Goal: Information Seeking & Learning: Check status

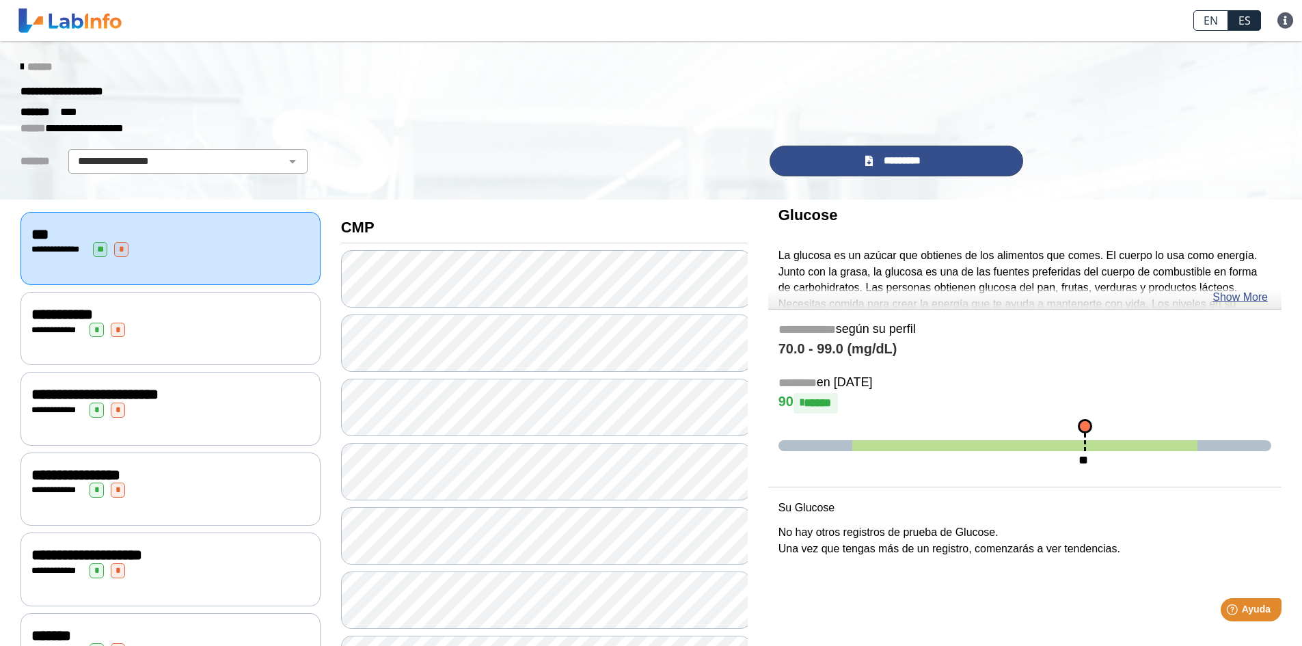
click at [890, 163] on span "*********" at bounding box center [902, 161] width 50 height 16
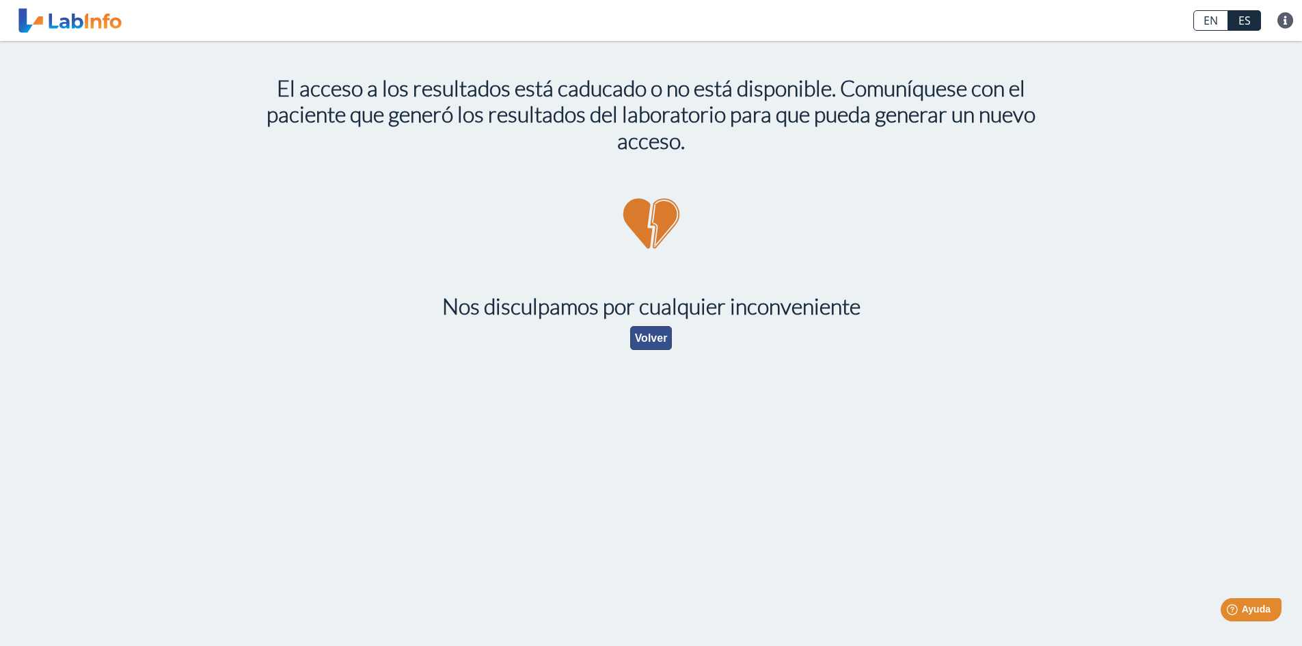
click at [647, 336] on button "Volver" at bounding box center [651, 338] width 42 height 24
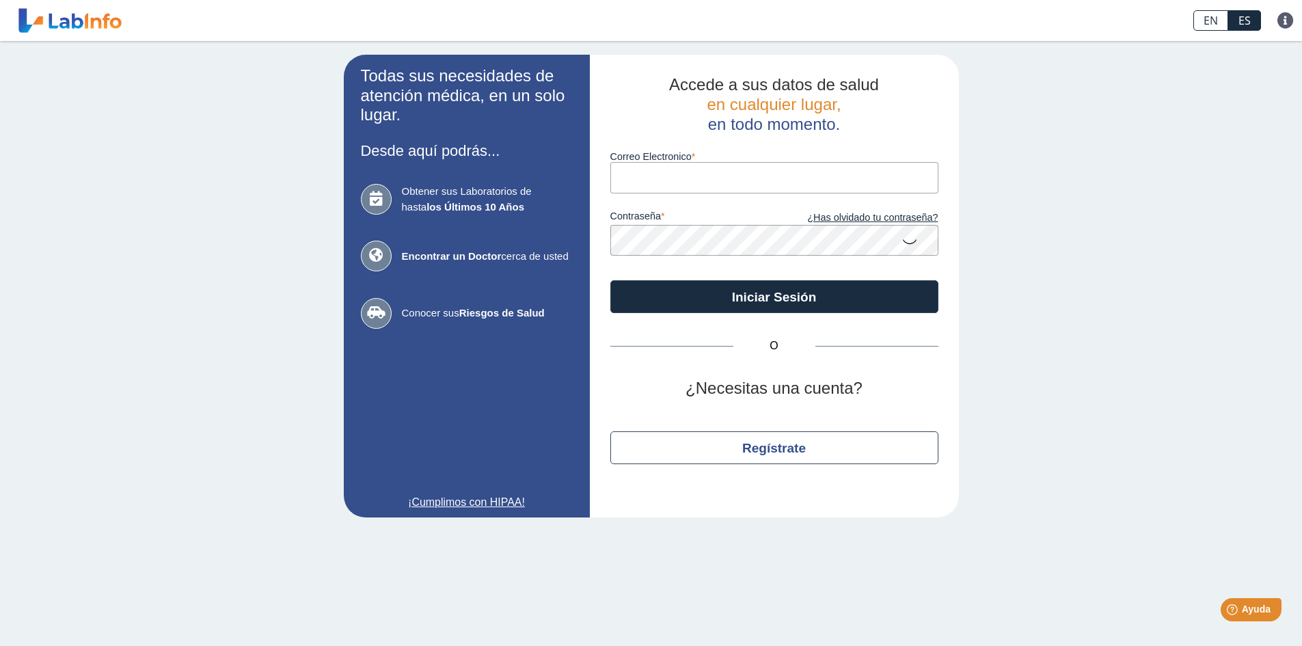
type input "[EMAIL_ADDRESS][DOMAIN_NAME]"
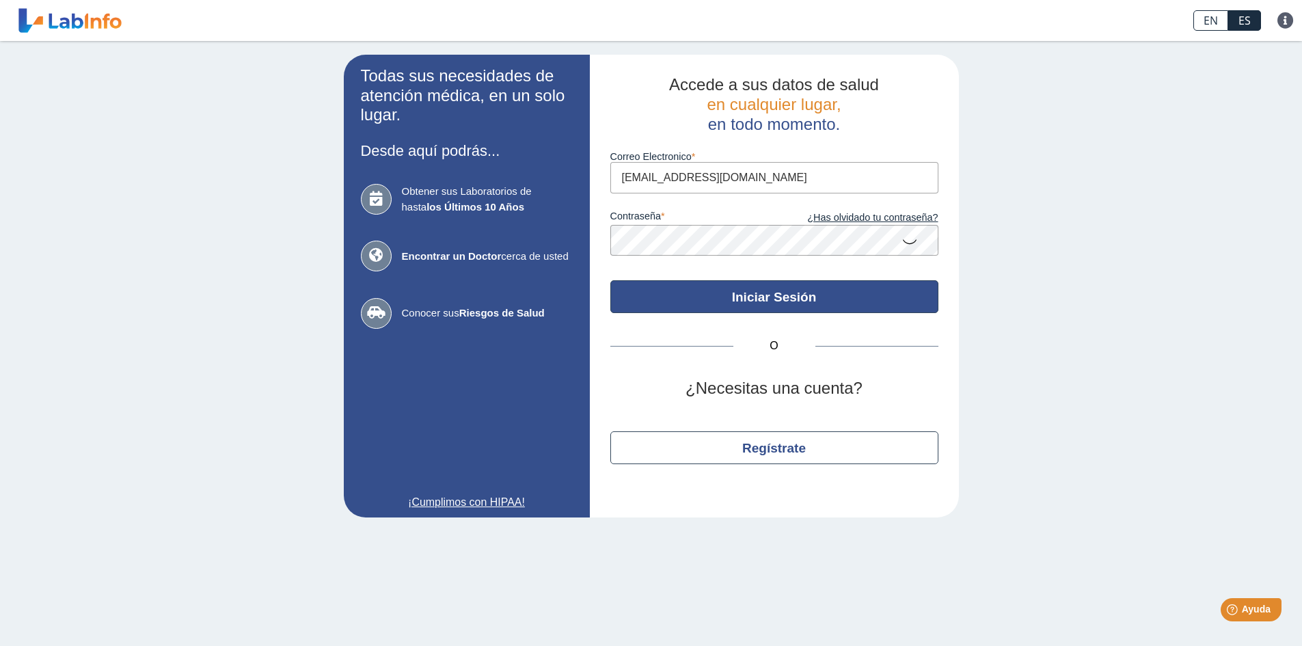
click at [765, 297] on button "Iniciar Sesión" at bounding box center [774, 296] width 328 height 33
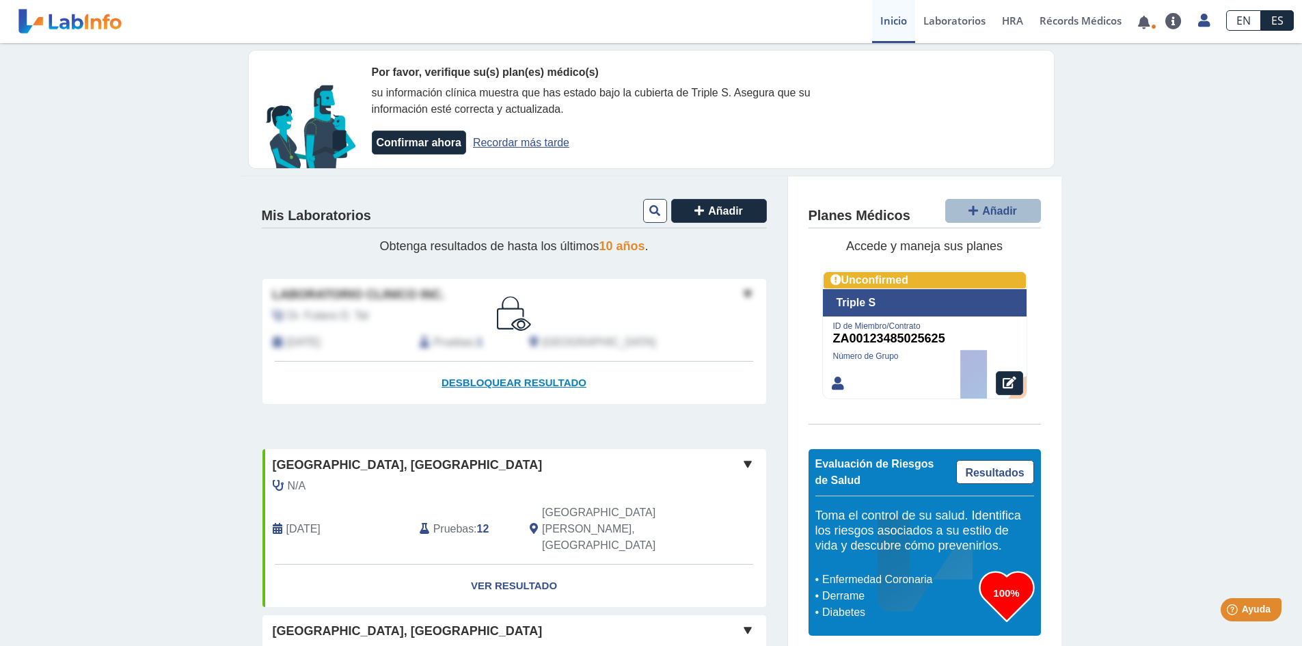
click at [496, 383] on span "Desbloquear resultado" at bounding box center [514, 383] width 145 height 12
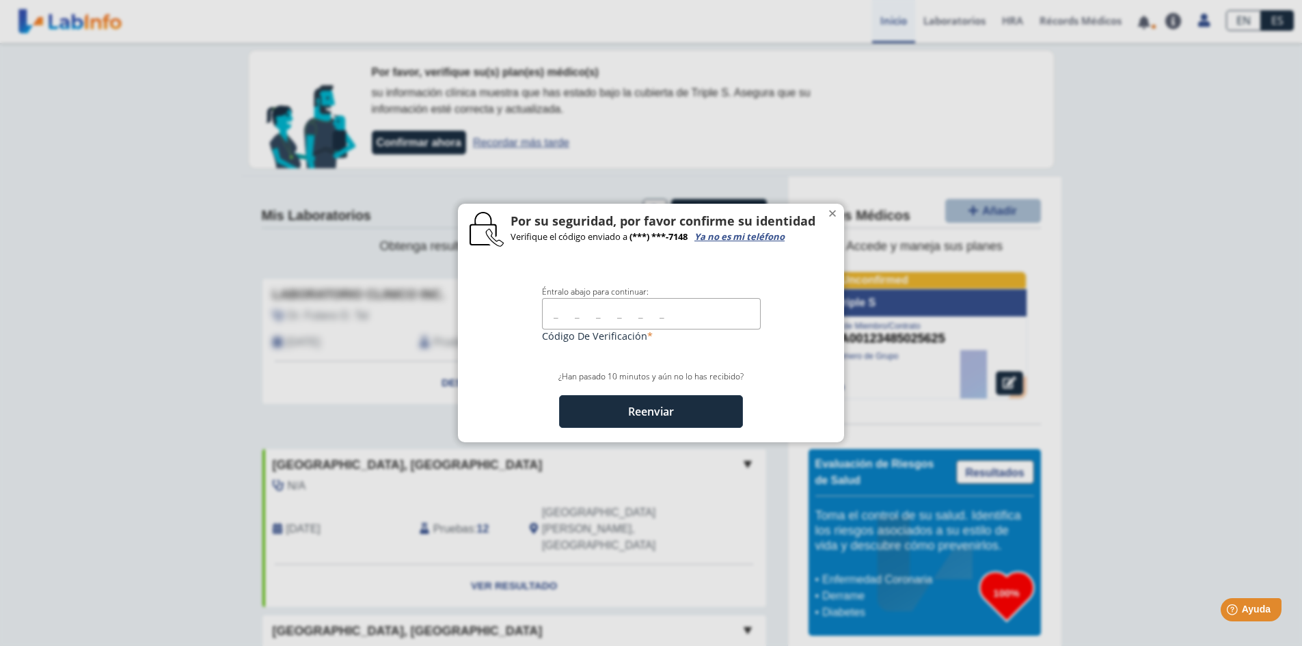
click at [553, 314] on input "text" at bounding box center [651, 313] width 219 height 31
type input "8"
type input "089781"
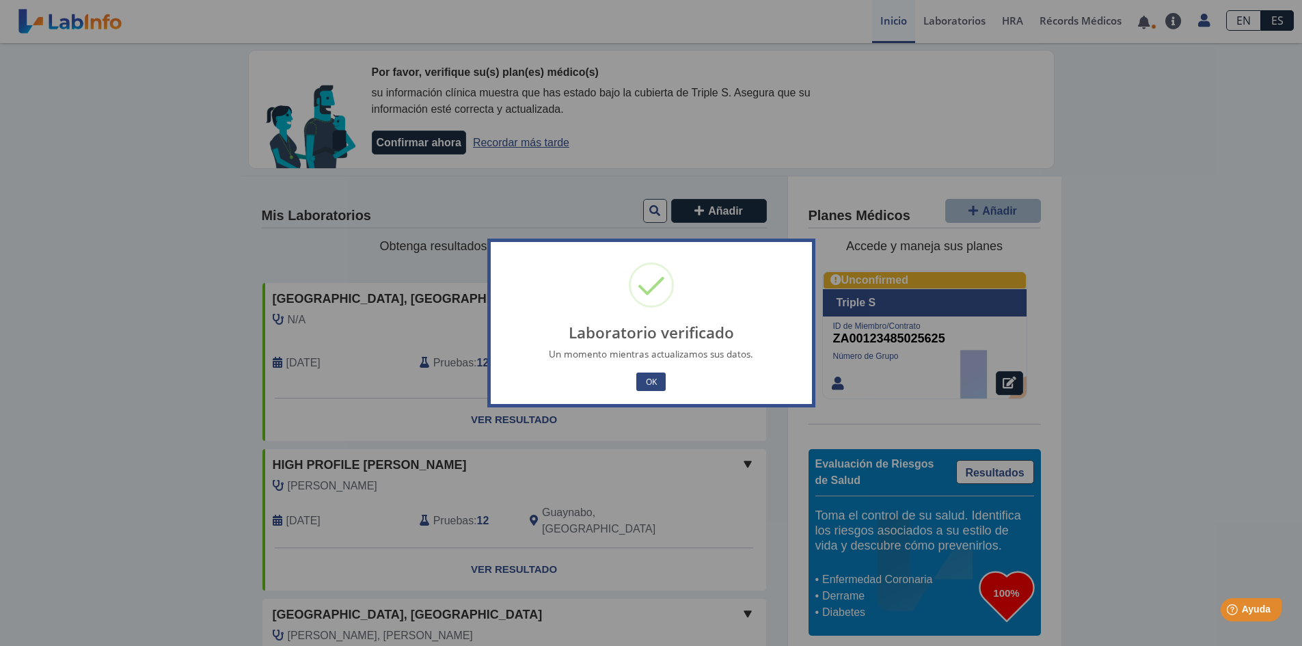
click at [652, 378] on button "OK" at bounding box center [650, 382] width 29 height 18
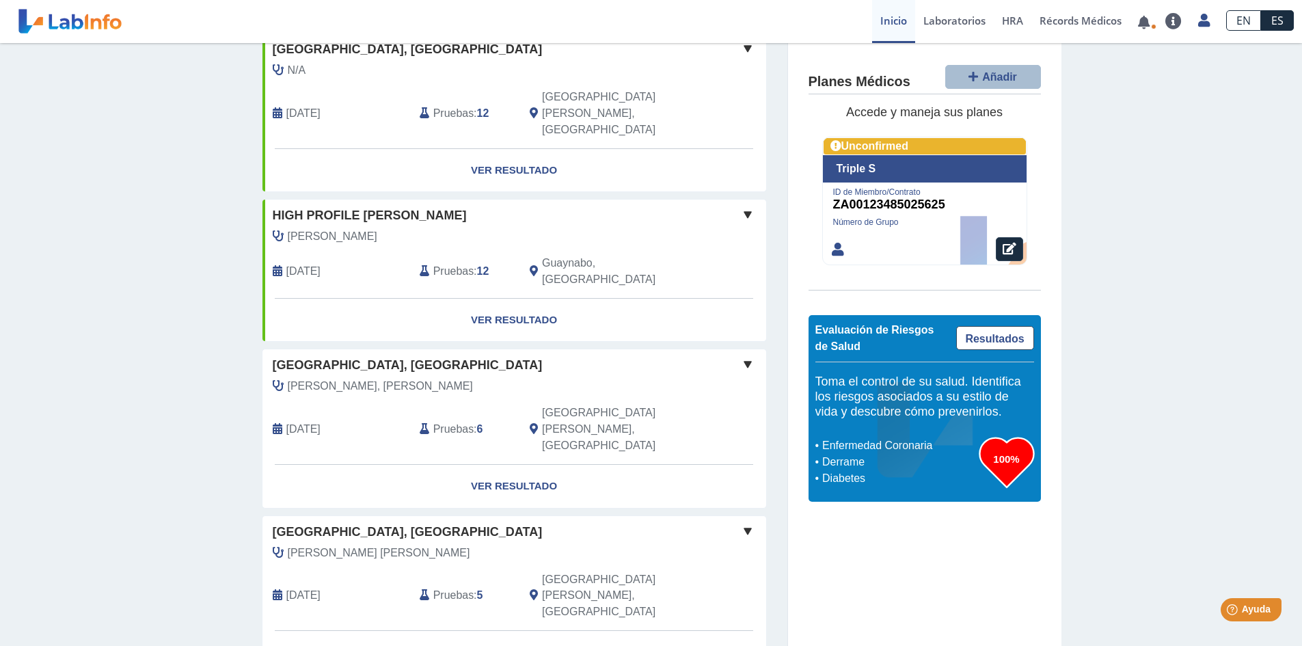
scroll to position [273, 0]
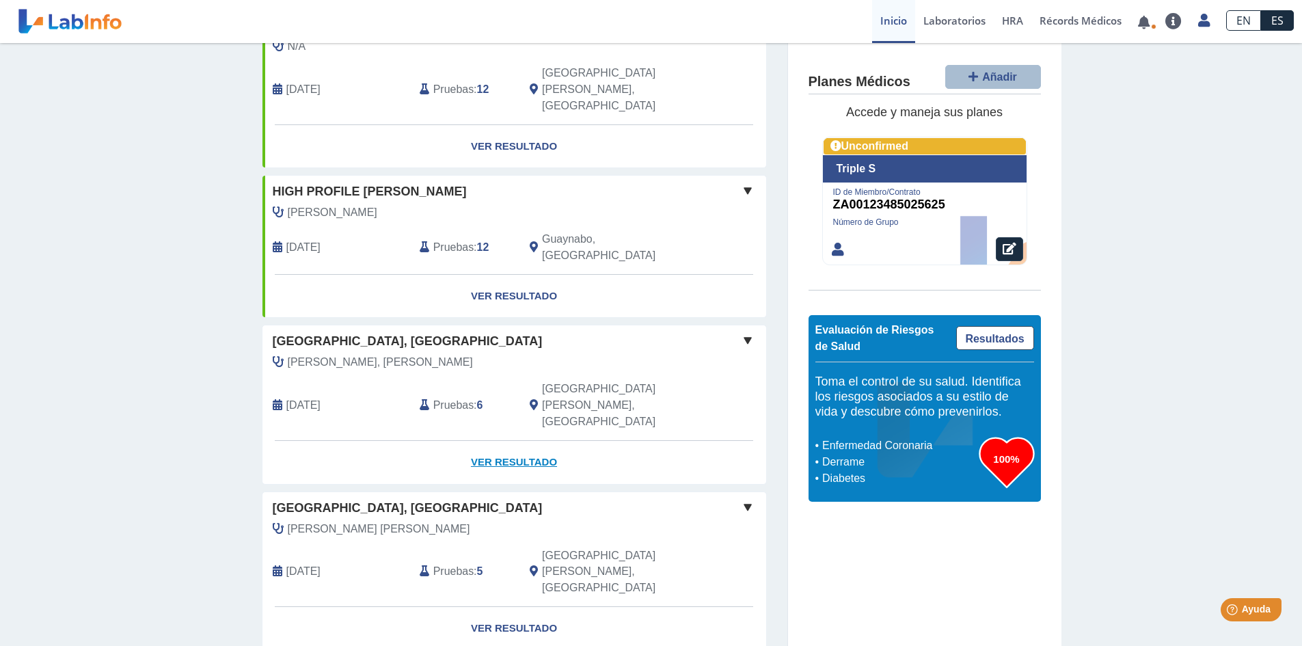
click at [499, 441] on link "Ver Resultado" at bounding box center [515, 462] width 504 height 43
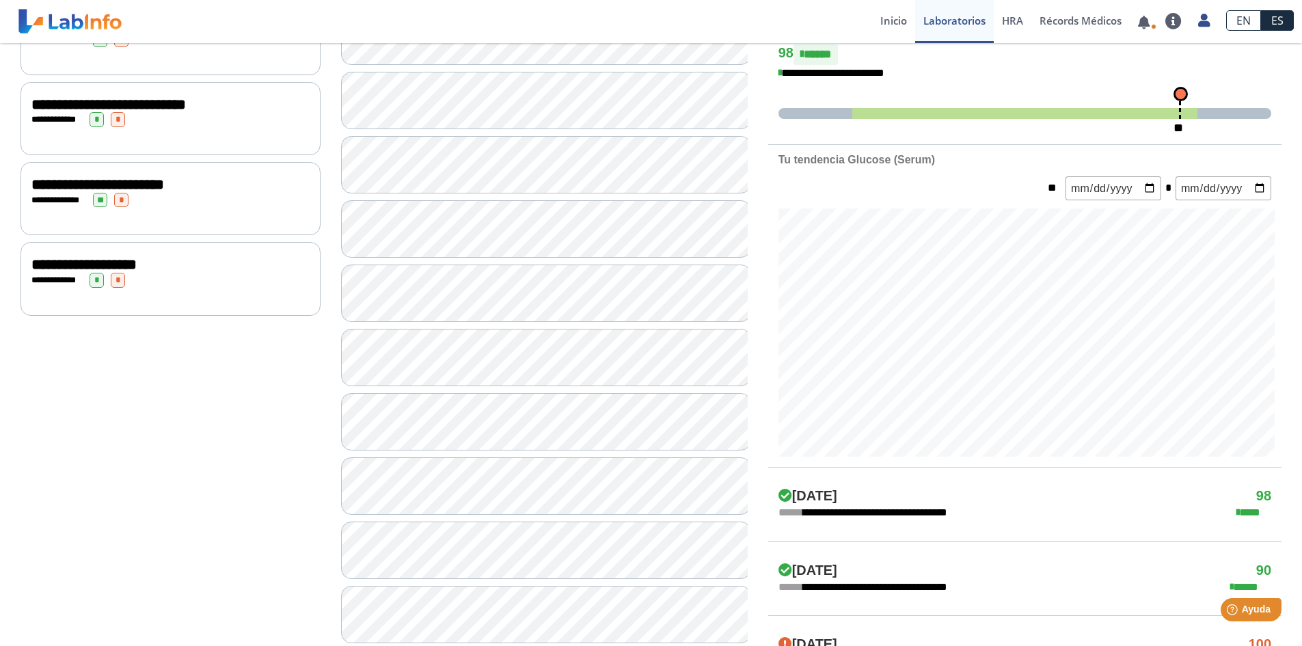
scroll to position [31, 0]
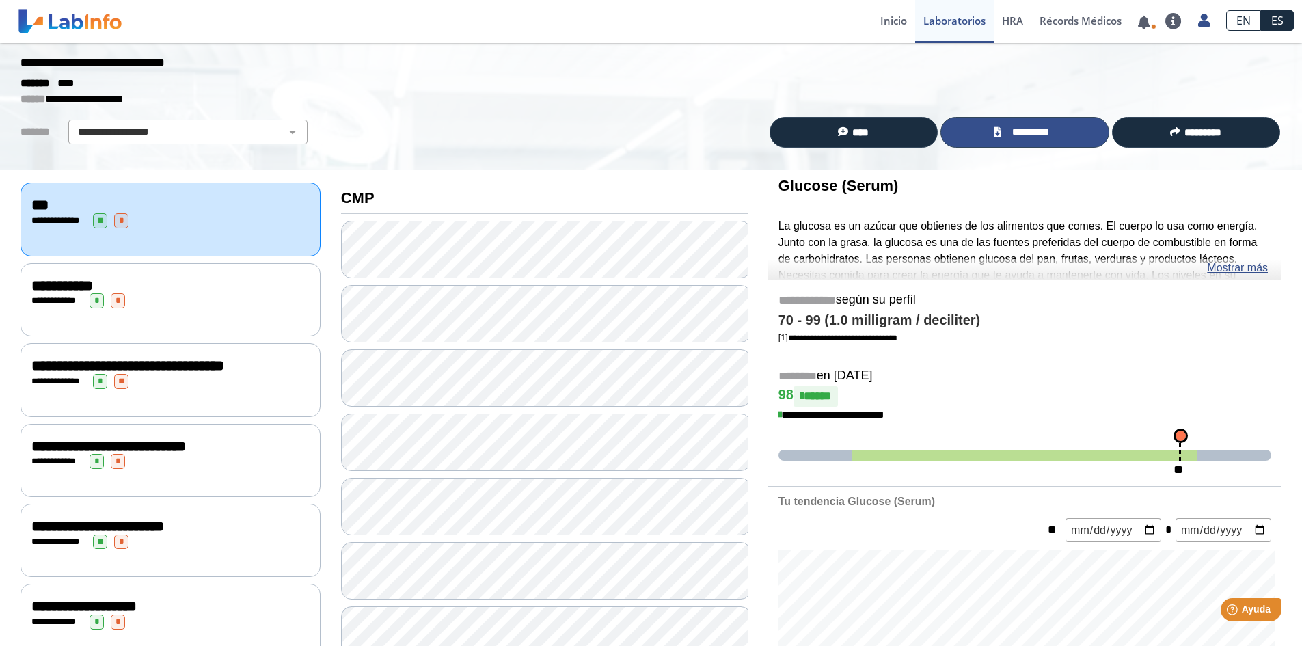
click at [1008, 130] on span "*********" at bounding box center [1031, 132] width 50 height 16
click at [877, 24] on link "Inicio" at bounding box center [893, 21] width 43 height 43
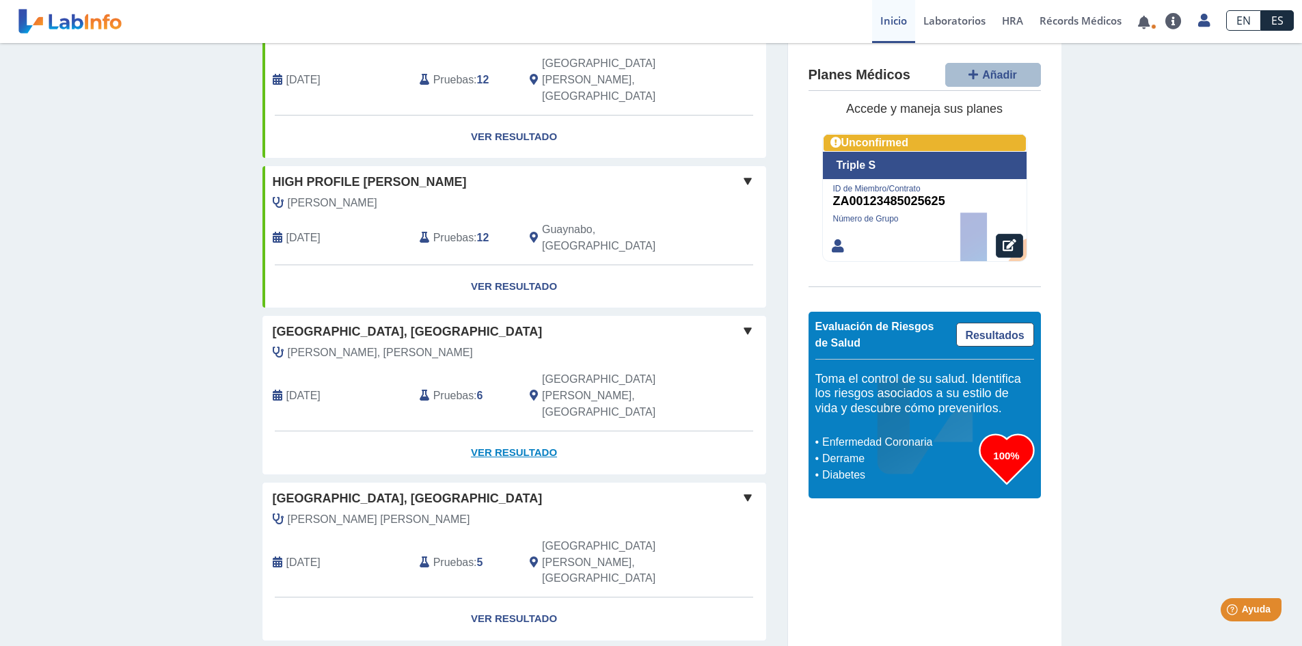
scroll to position [304, 0]
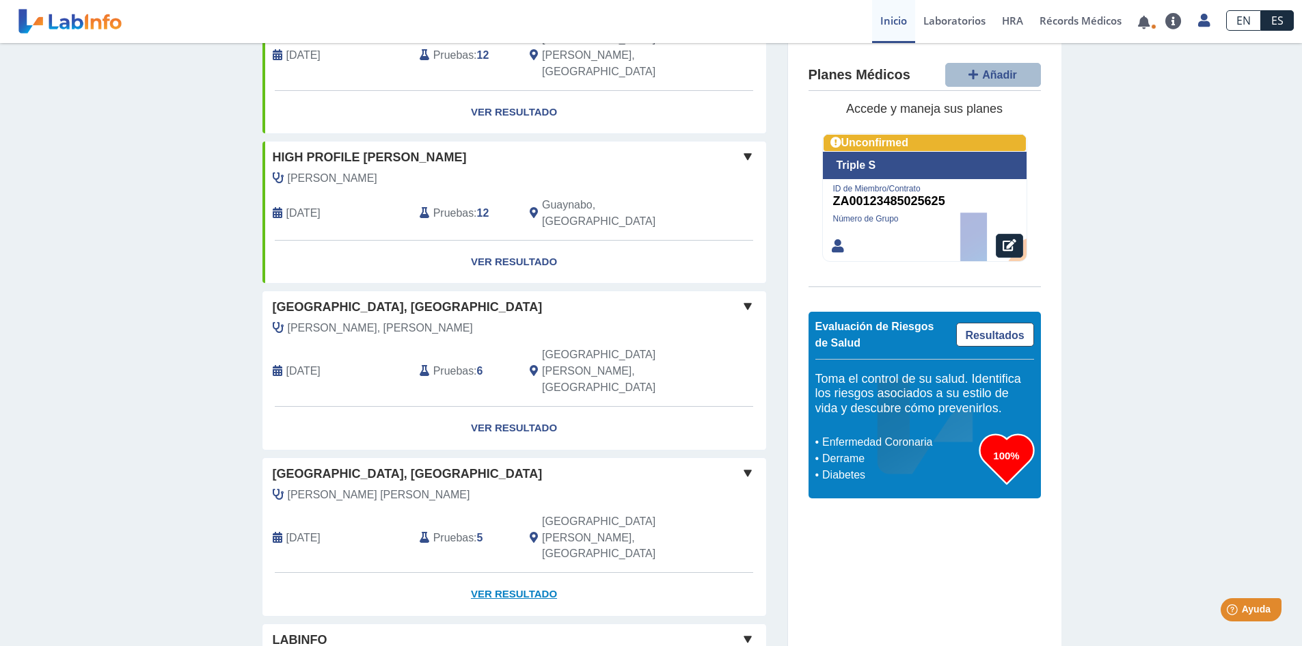
click at [507, 573] on link "Ver Resultado" at bounding box center [515, 594] width 504 height 43
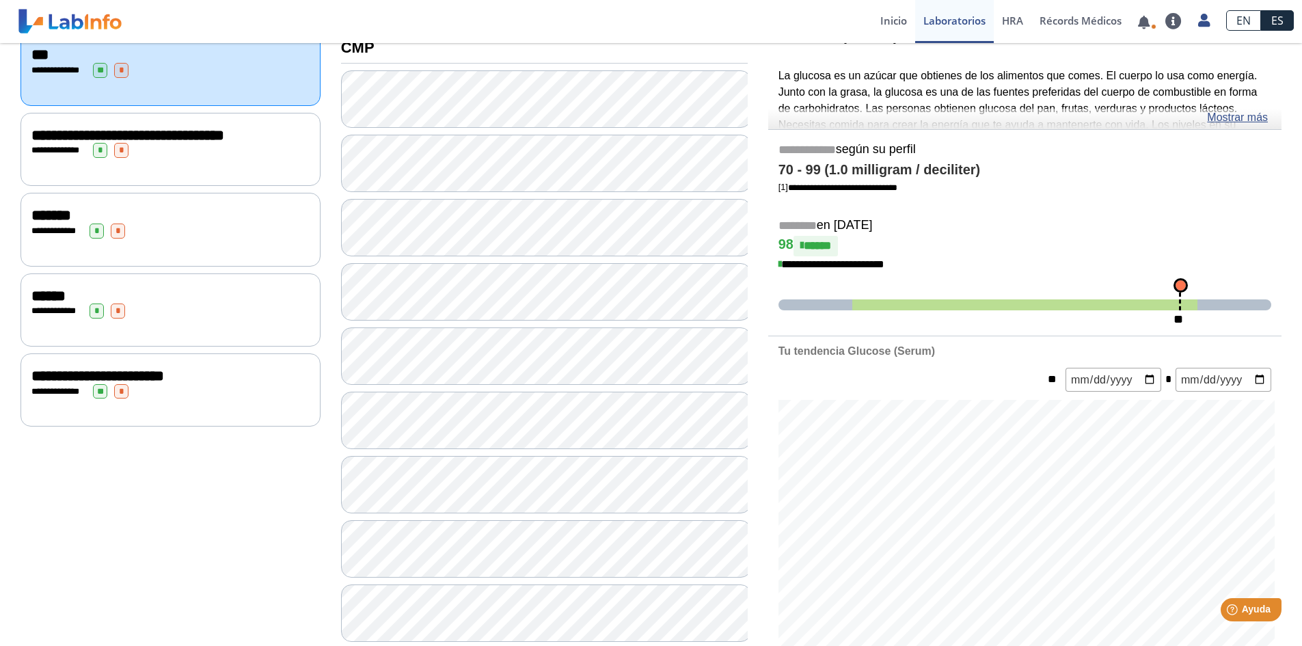
scroll to position [31, 0]
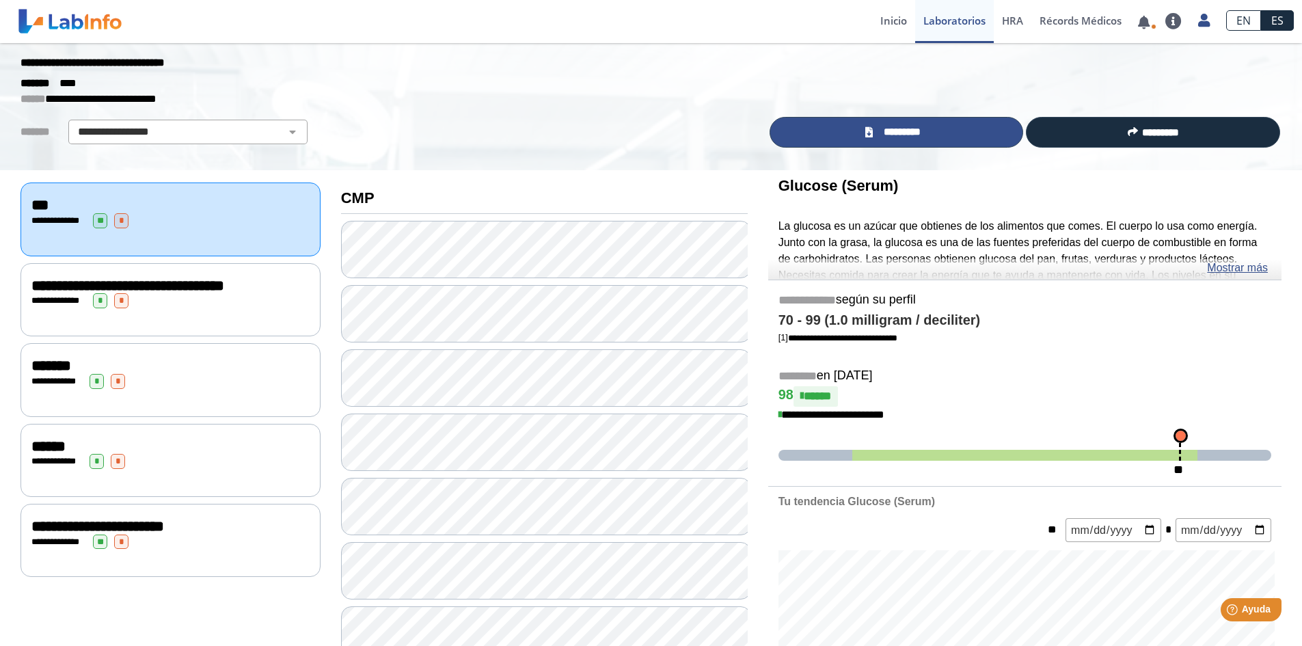
click at [926, 129] on link "*********" at bounding box center [897, 132] width 254 height 31
click at [881, 23] on link "Inicio" at bounding box center [893, 21] width 43 height 43
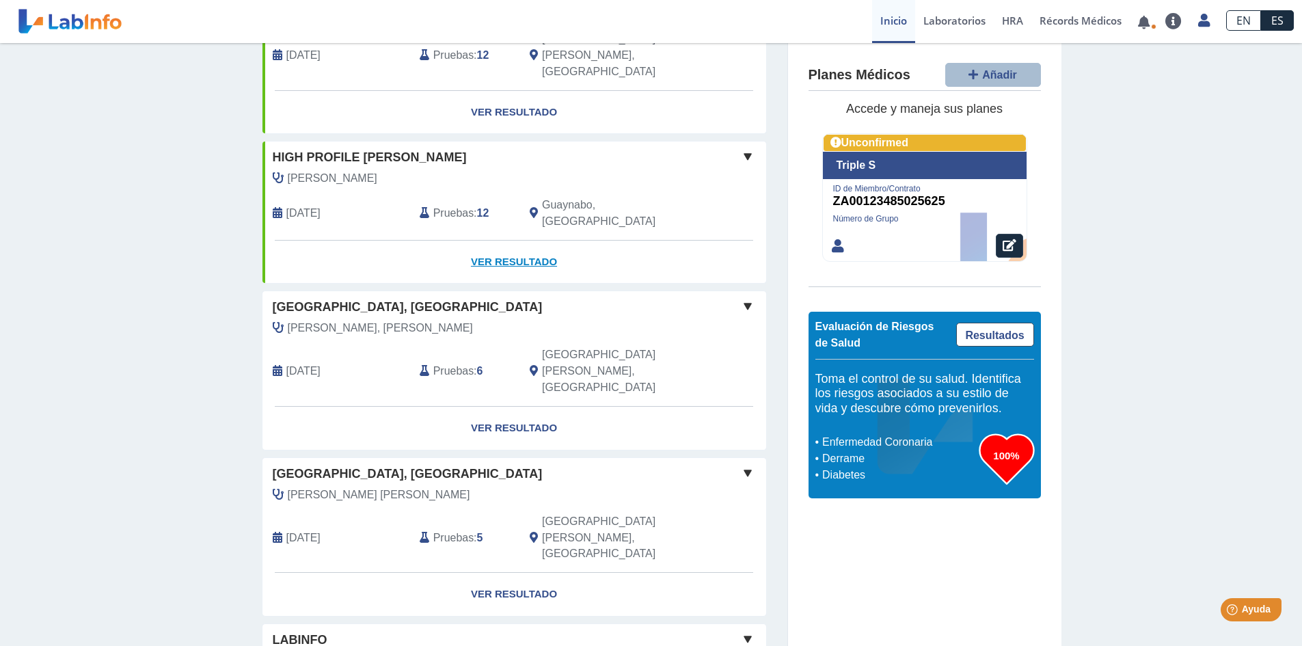
scroll to position [342, 0]
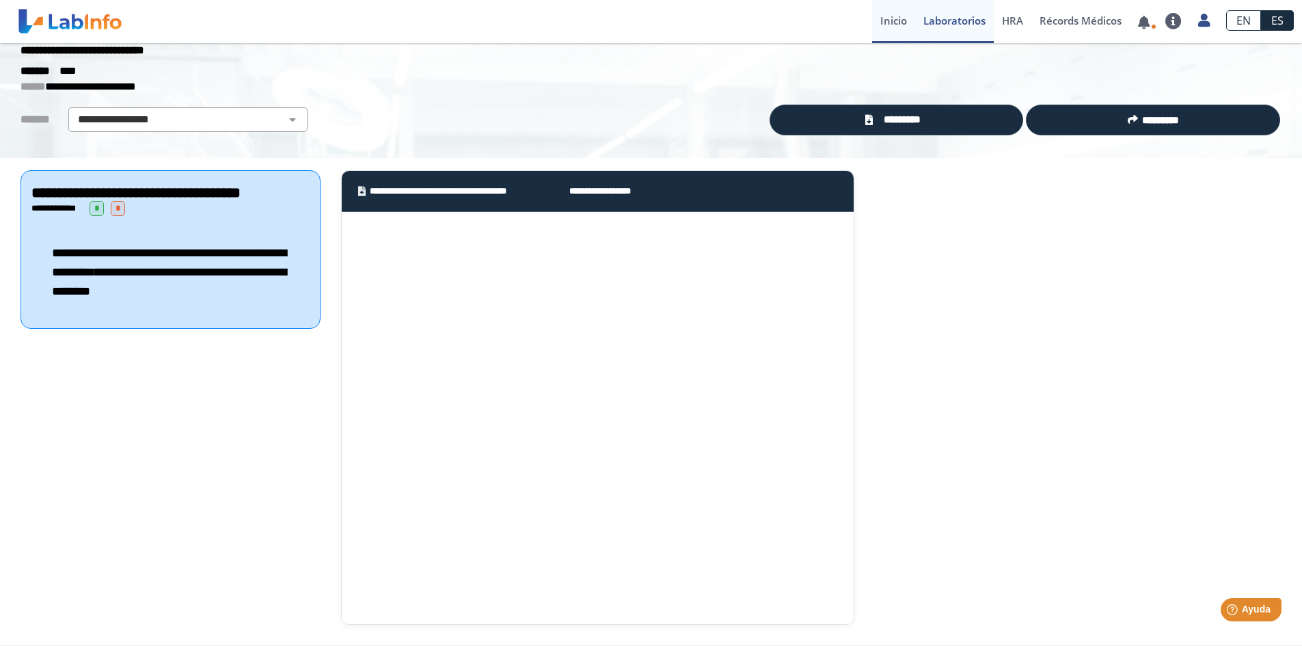
click at [890, 19] on link "Inicio" at bounding box center [893, 21] width 43 height 43
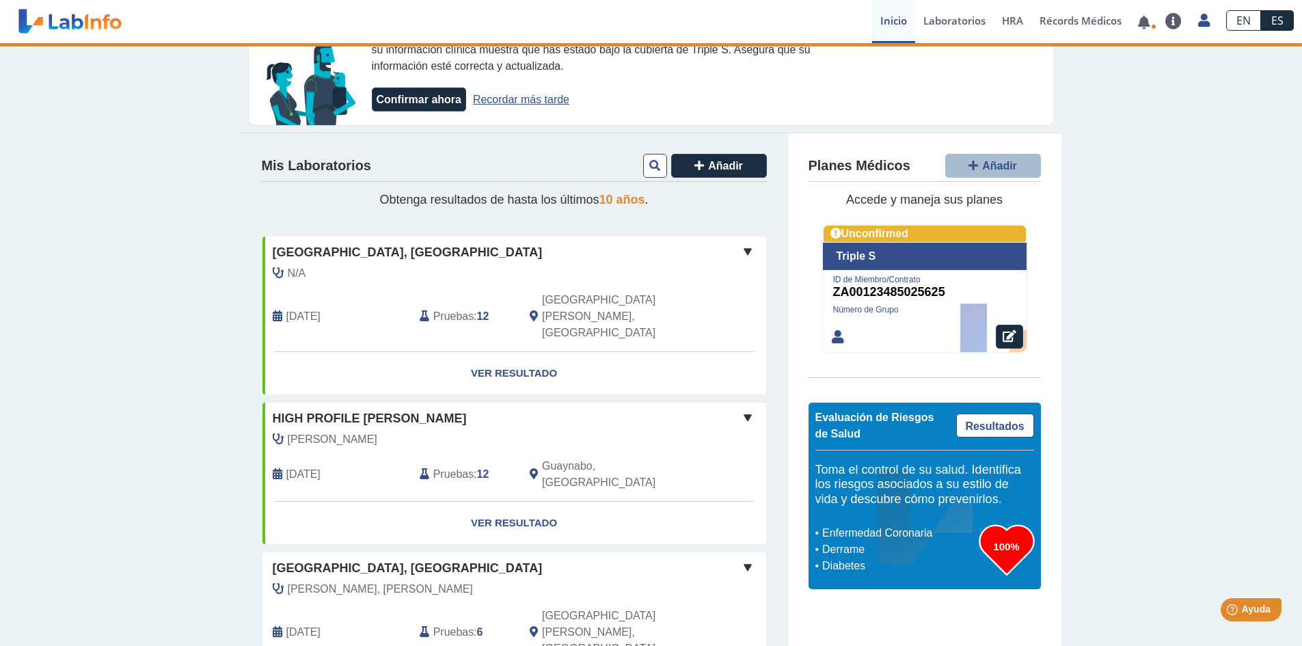
scroll to position [342, 0]
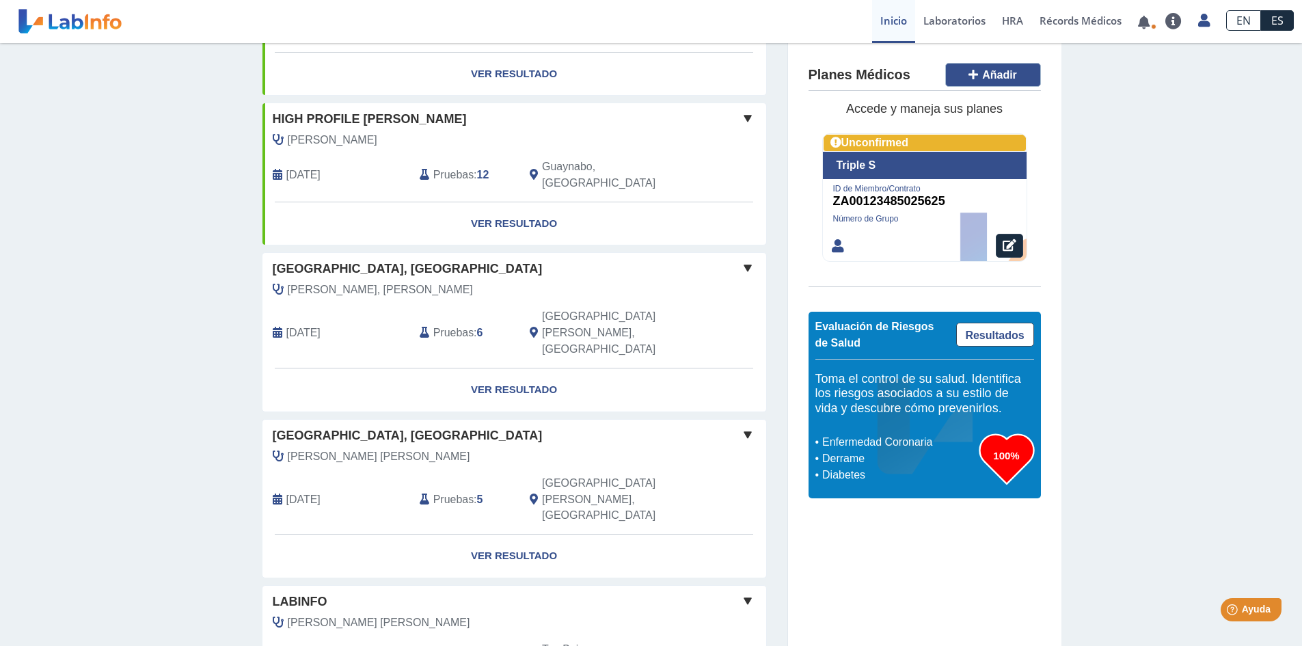
click at [991, 76] on span "Añadir" at bounding box center [999, 76] width 35 height 12
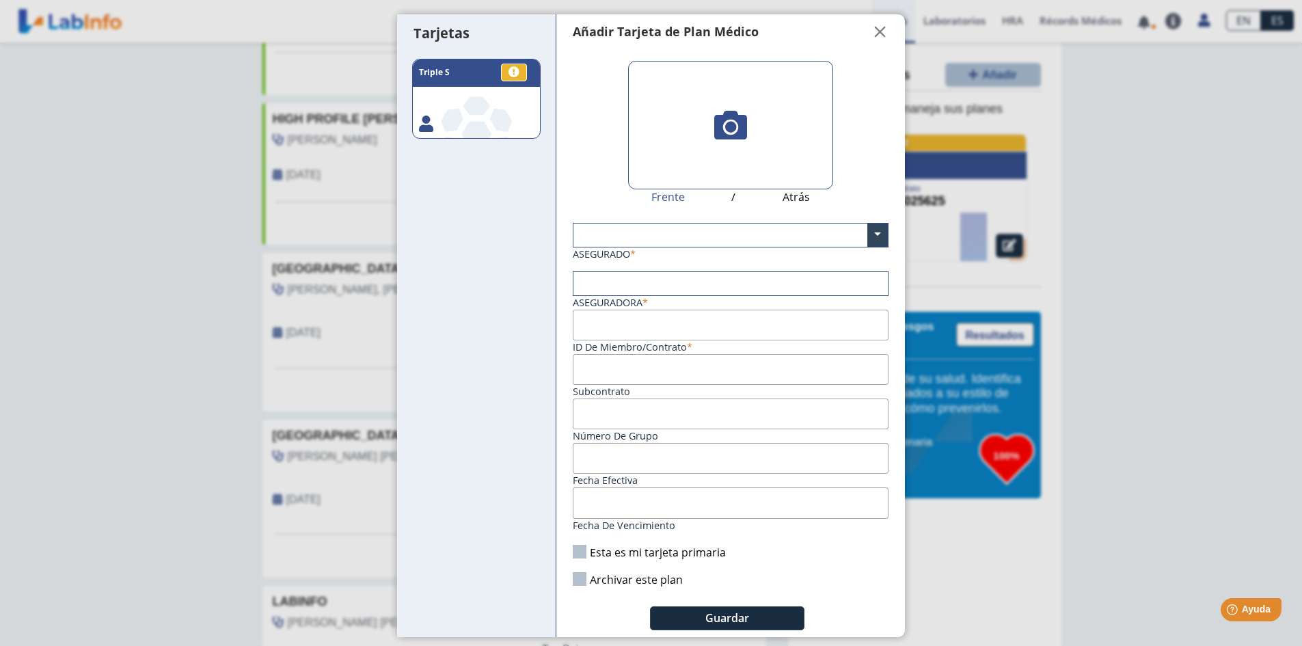
scroll to position [5, 0]
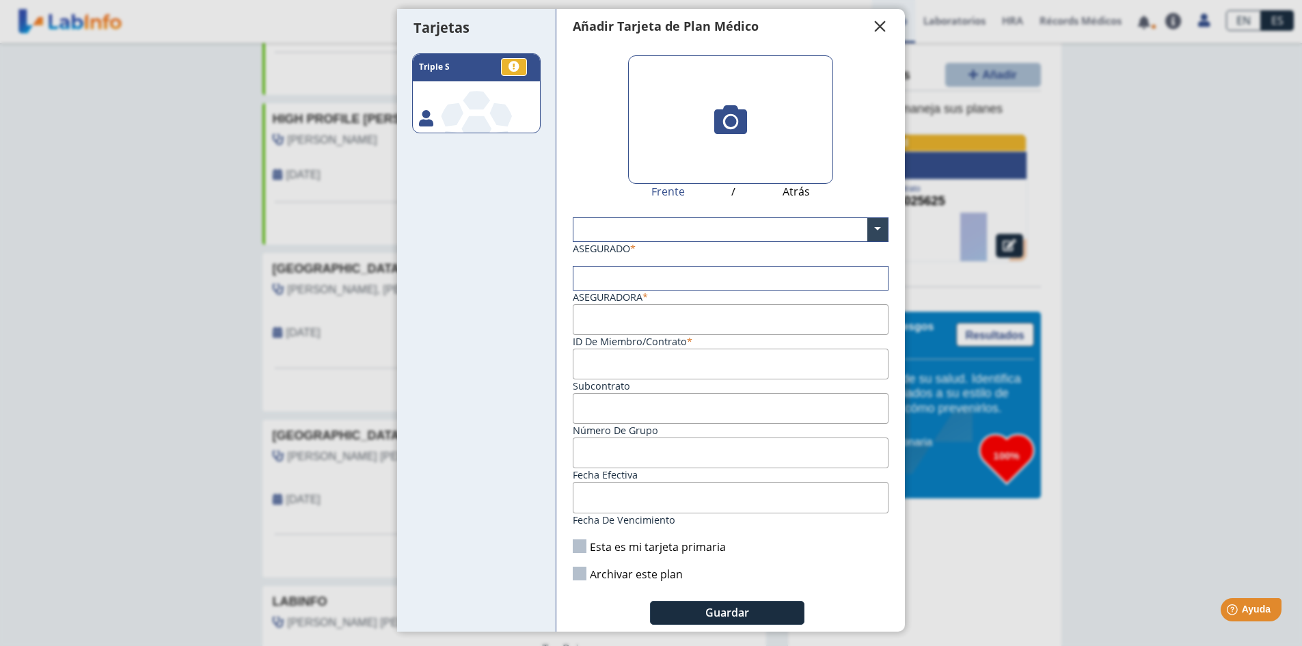
click at [872, 29] on span "" at bounding box center [880, 26] width 16 height 16
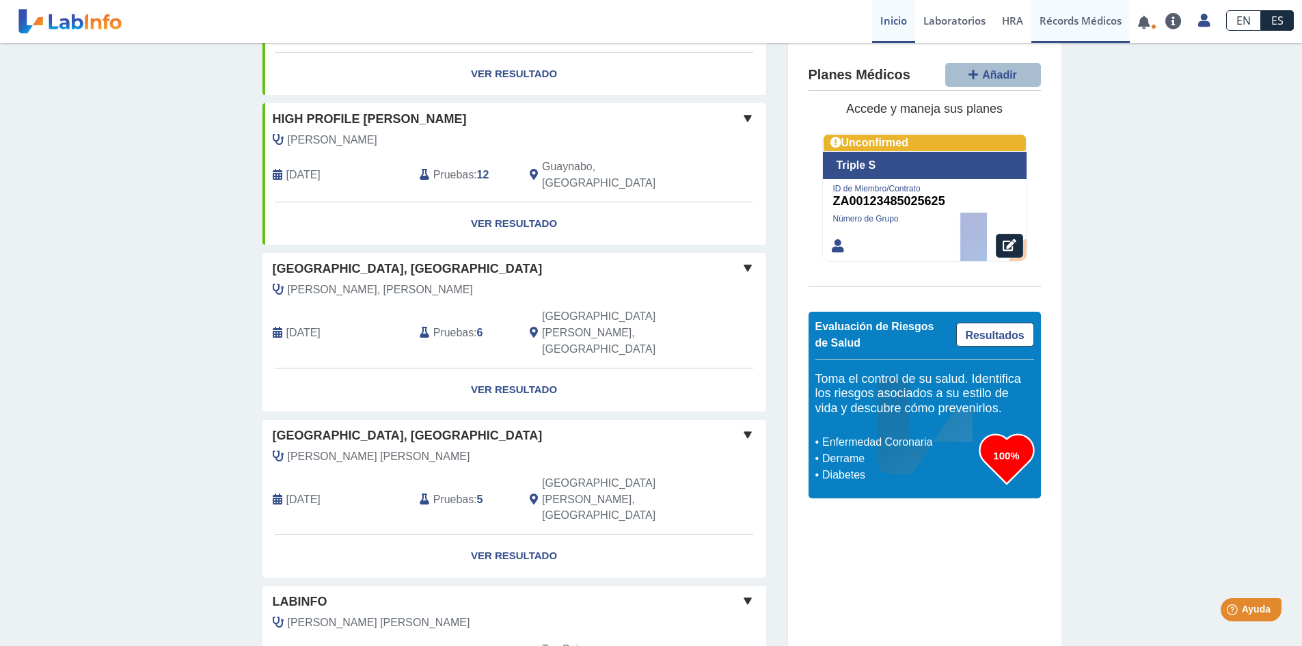
click at [1090, 21] on link "Récords Médicos" at bounding box center [1081, 21] width 98 height 43
